Goal: Information Seeking & Learning: Learn about a topic

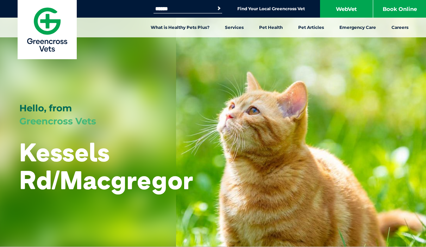
click at [176, 27] on link "What is Healthy Pets Plus?" at bounding box center [180, 28] width 74 height 20
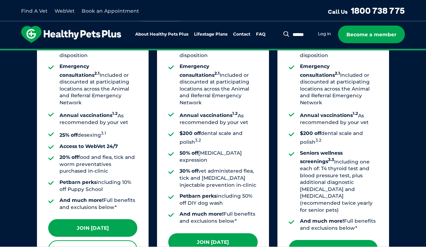
scroll to position [600, 0]
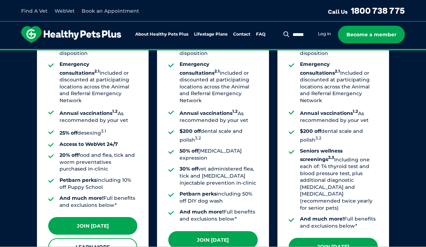
click at [118, 238] on link "Learn More" at bounding box center [92, 247] width 89 height 18
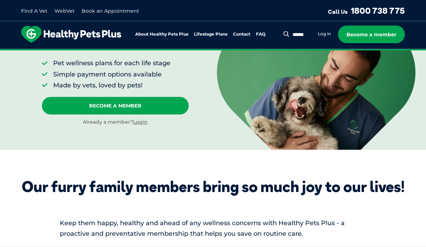
scroll to position [87, 0]
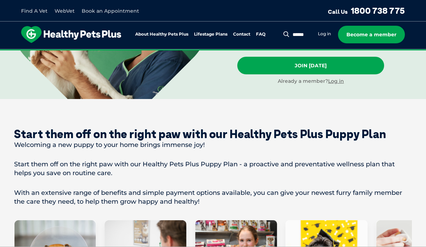
scroll to position [264, 0]
